Goal: Task Accomplishment & Management: Complete application form

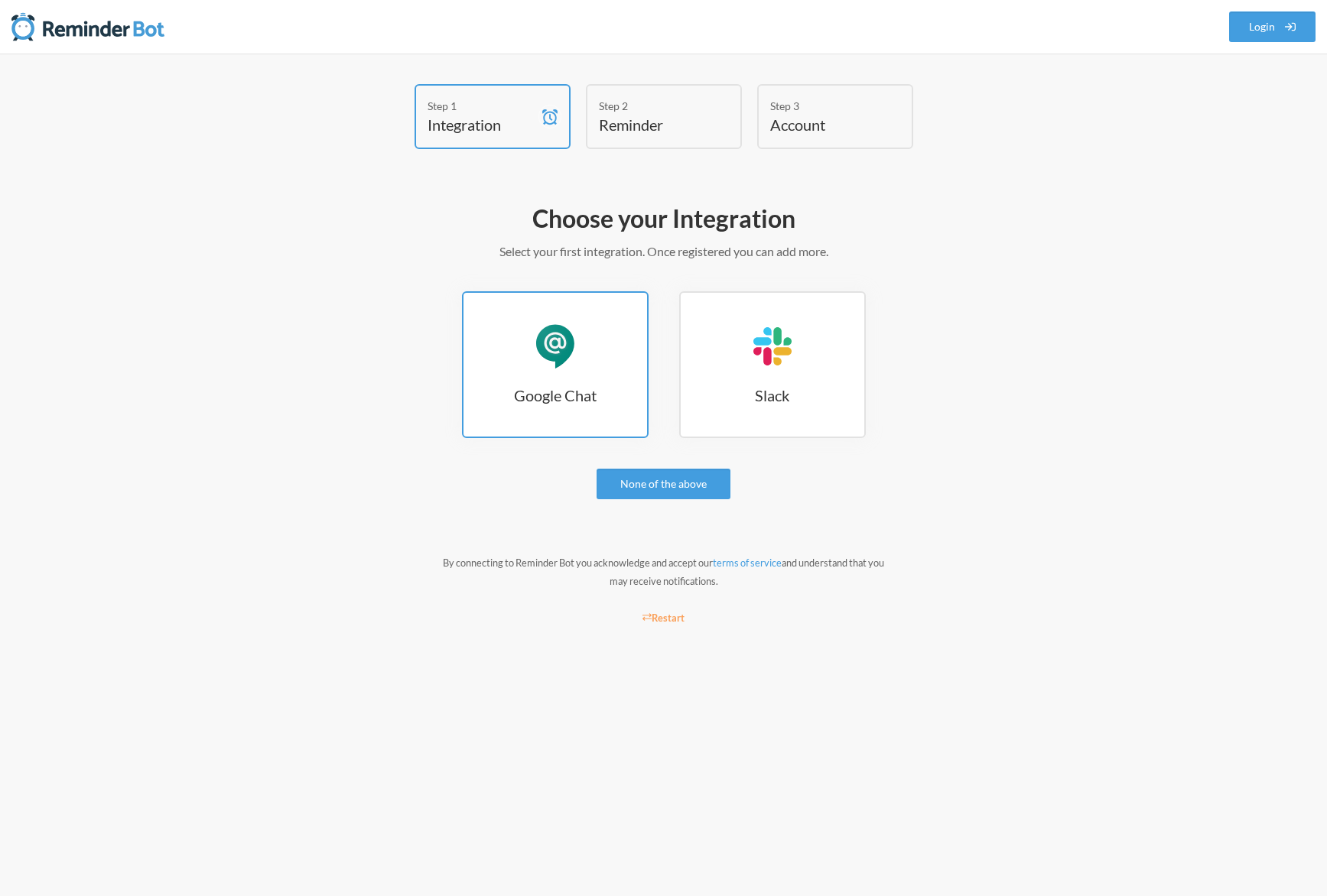
click at [491, 363] on link "Google Chat Google Chat" at bounding box center [555, 365] width 187 height 147
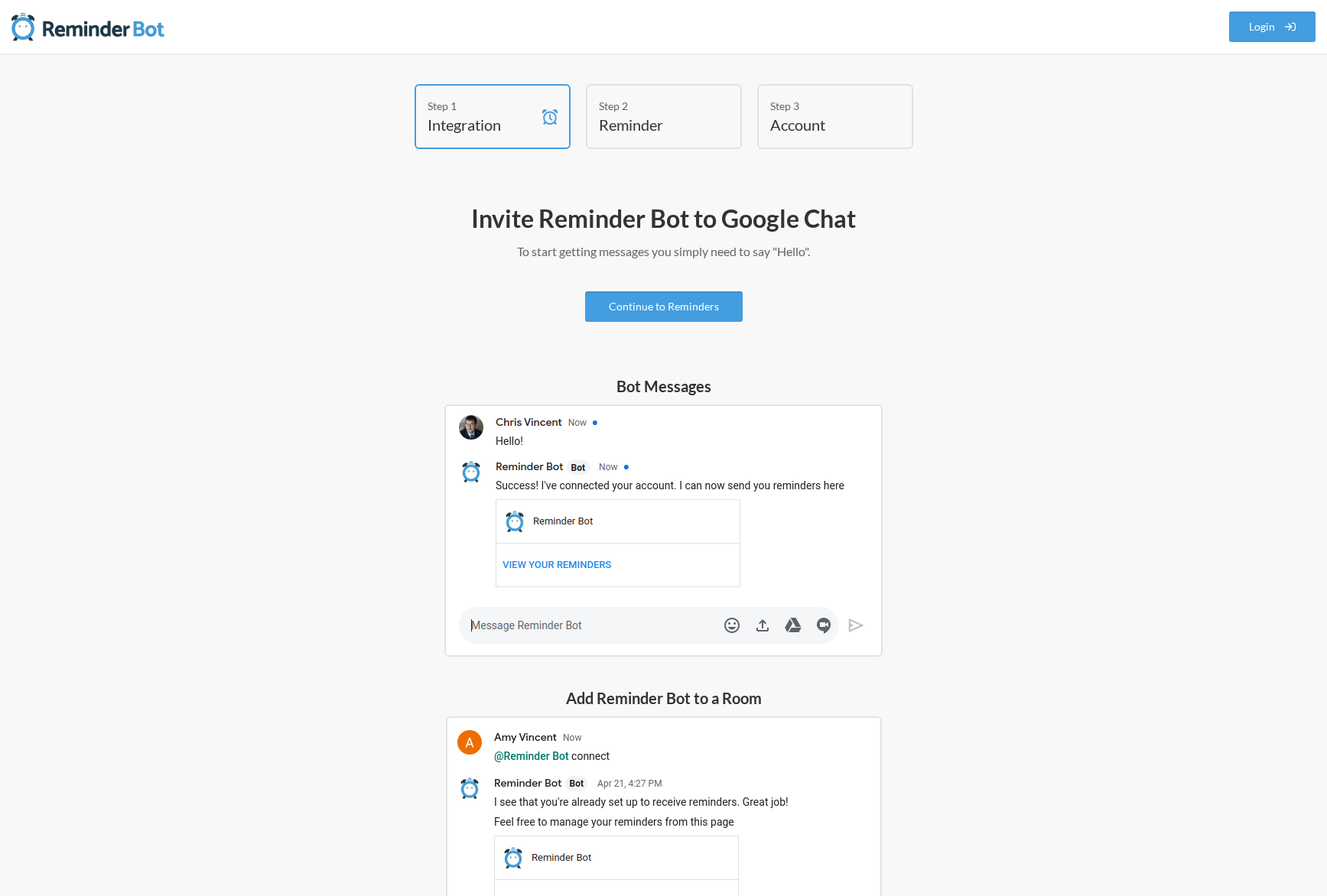
click at [558, 562] on img at bounding box center [664, 530] width 438 height 252
click at [558, 570] on img at bounding box center [664, 530] width 438 height 252
click at [653, 307] on link "Continue to Reminders" at bounding box center [664, 306] width 158 height 30
